Goal: Task Accomplishment & Management: Manage account settings

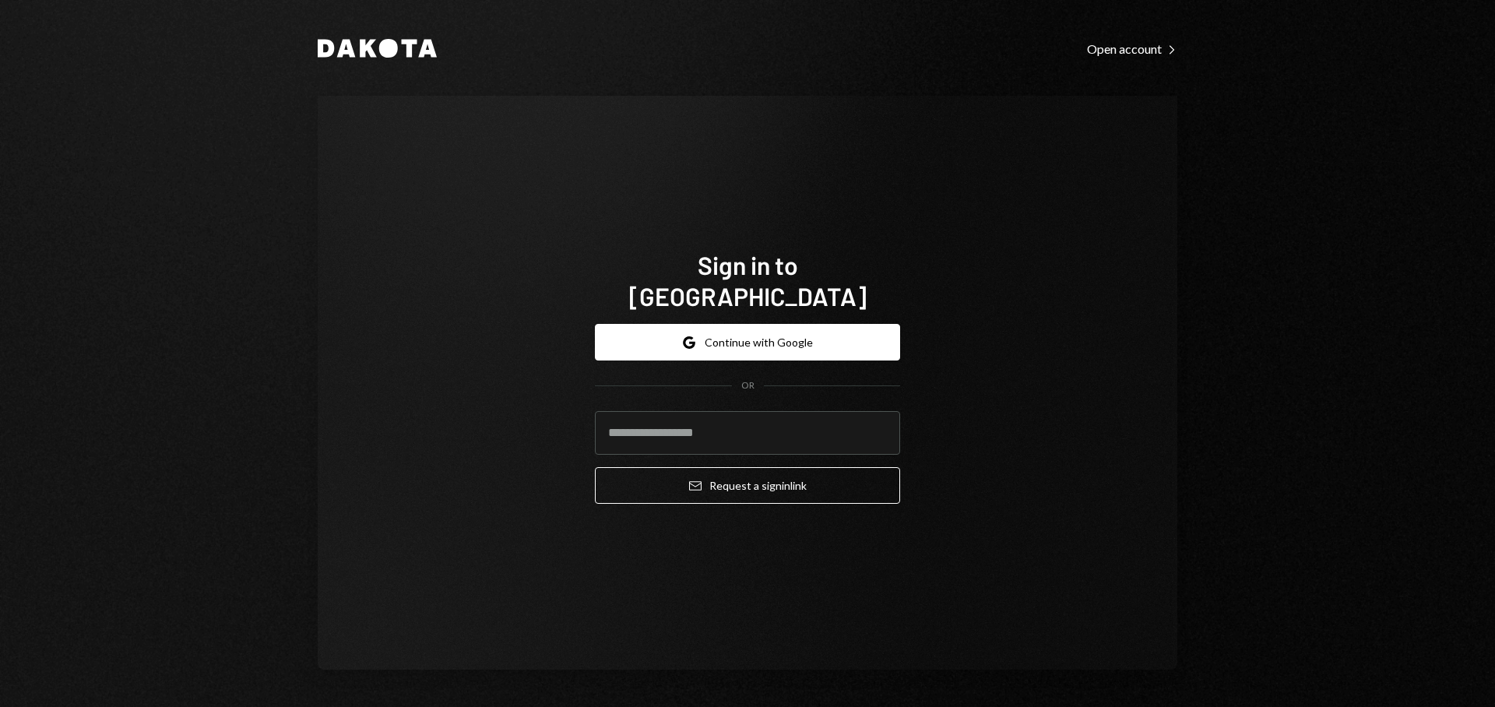
type input "**********"
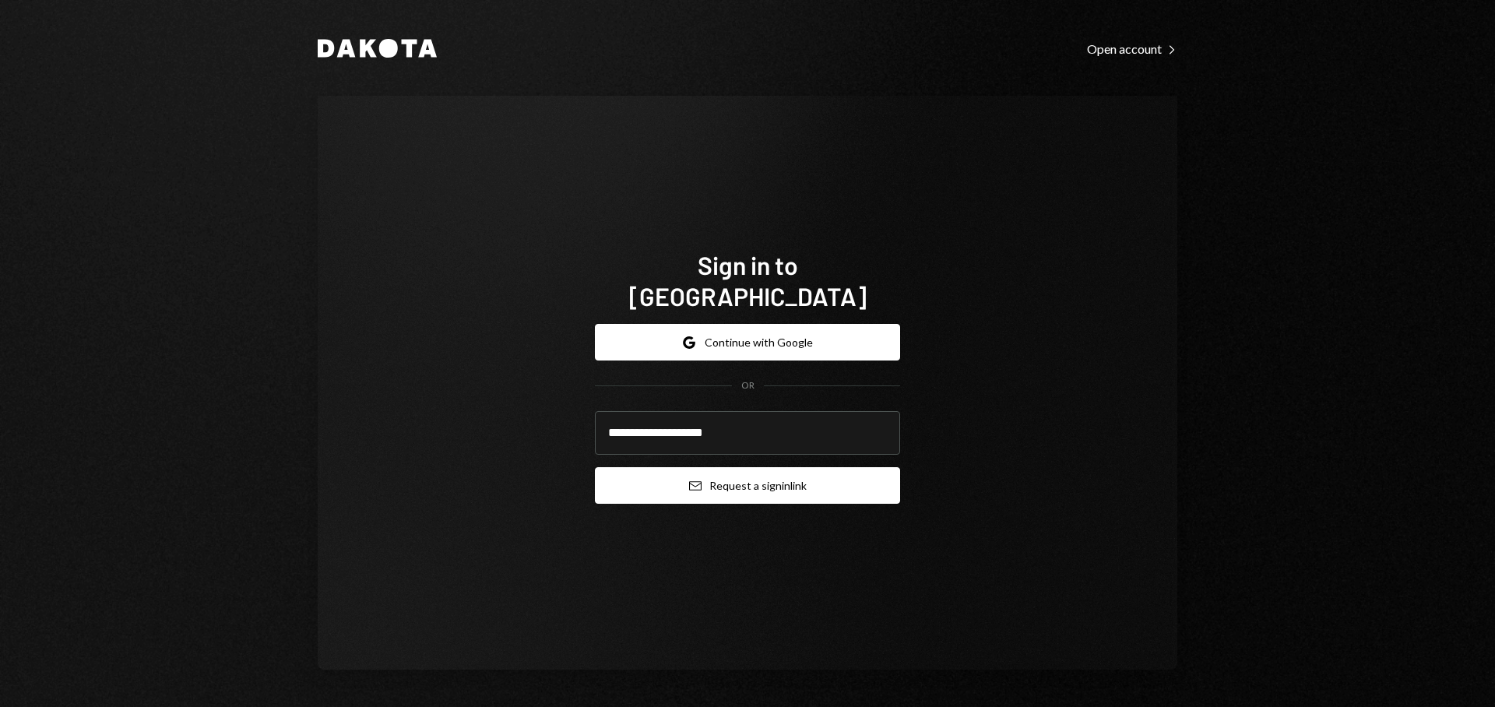
click at [689, 480] on icon "Email" at bounding box center [695, 486] width 12 height 12
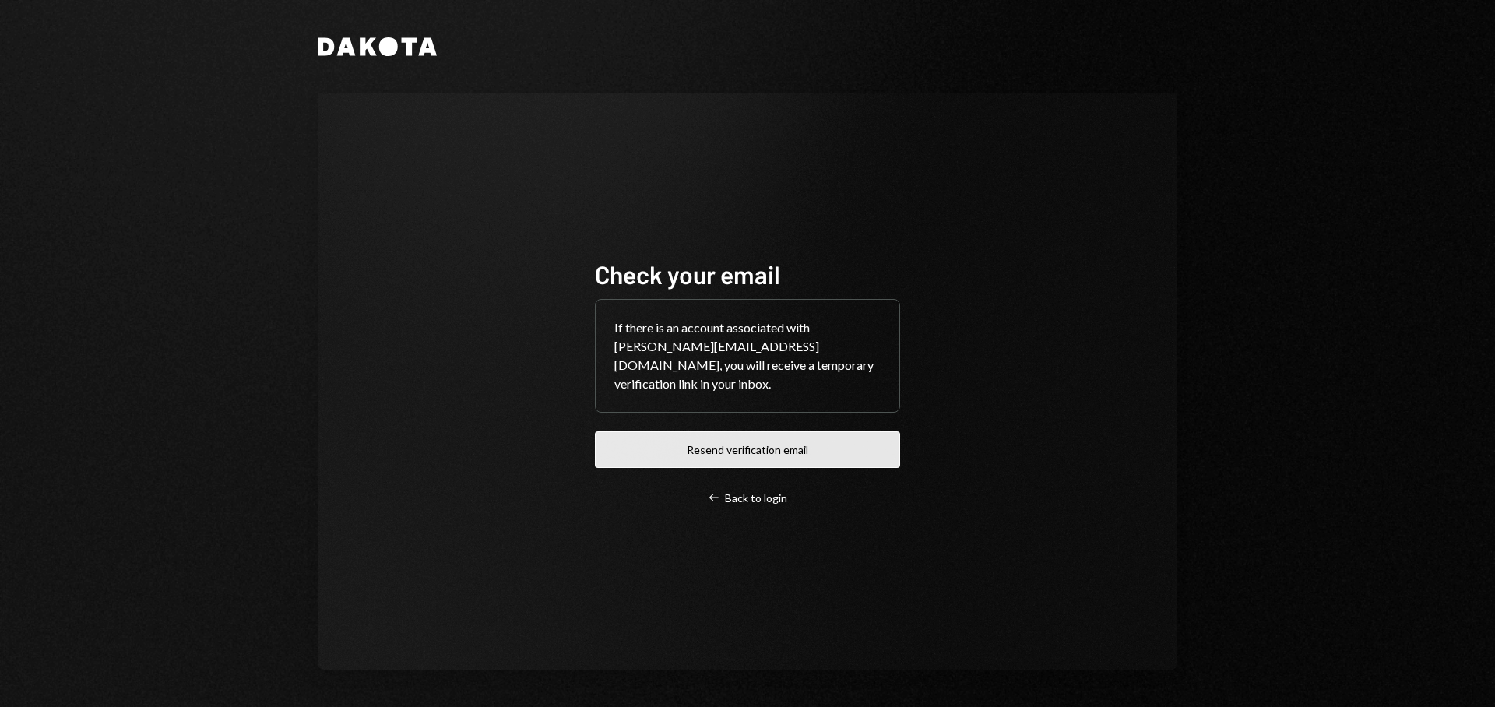
click at [719, 443] on button "Resend verification email" at bounding box center [747, 449] width 305 height 37
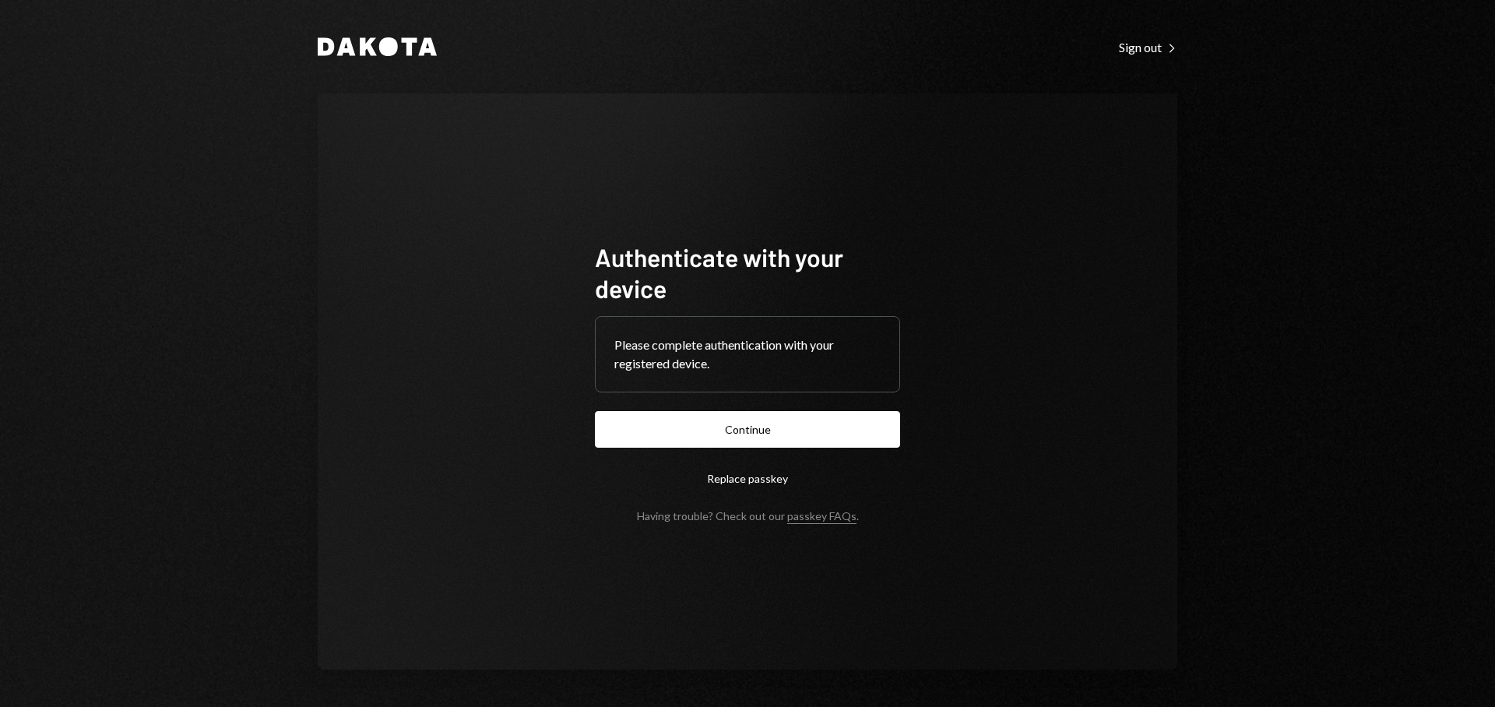
click at [825, 421] on button "Continue" at bounding box center [747, 429] width 305 height 37
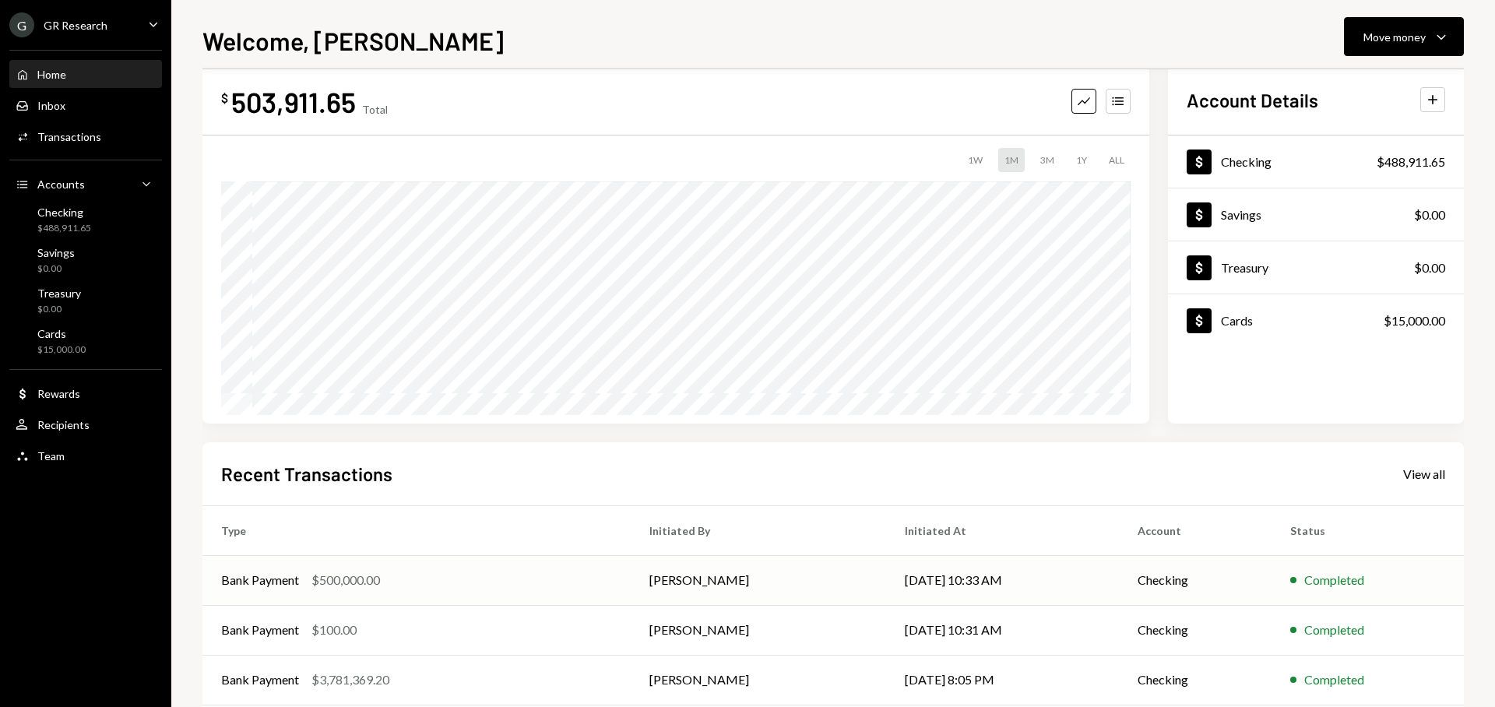
scroll to position [157, 0]
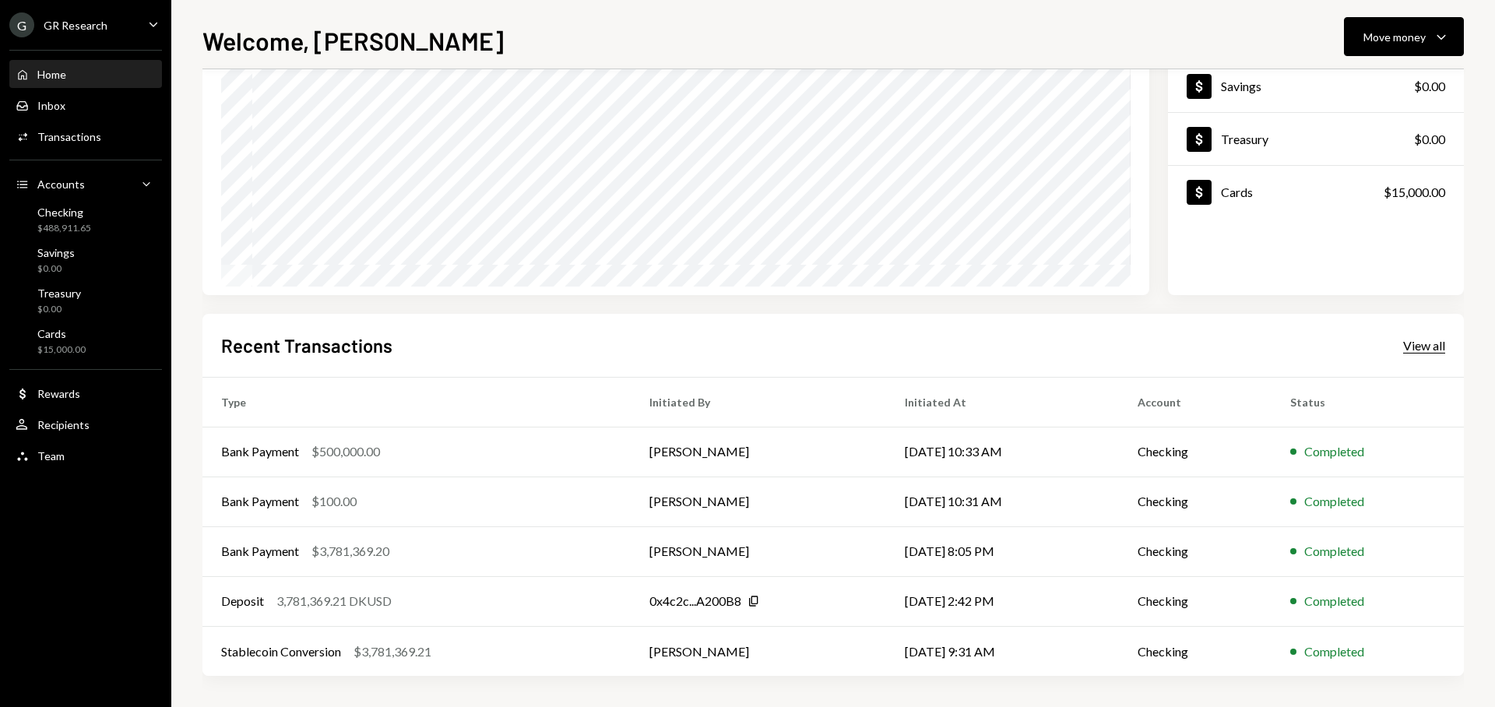
click at [1445, 349] on div "View all" at bounding box center [1425, 346] width 42 height 16
